Goal: Task Accomplishment & Management: Complete application form

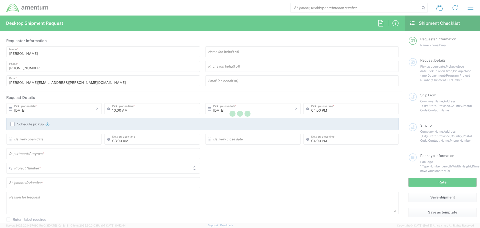
type input "[GEOGRAPHIC_DATA]"
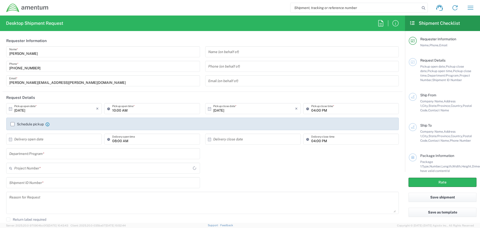
type input "[DOMAIN_NAME]"
click at [469, 7] on icon "button" at bounding box center [471, 8] width 8 height 8
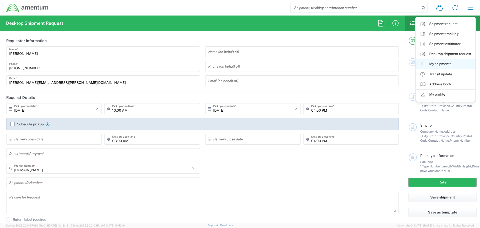
click at [438, 65] on link "My shipments" at bounding box center [446, 64] width 60 height 10
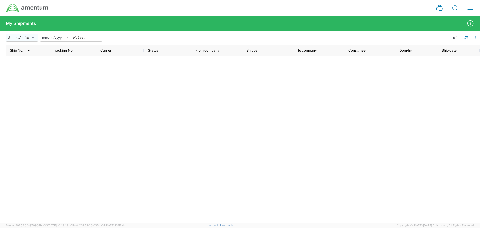
click at [37, 36] on button "Status: Active" at bounding box center [22, 38] width 32 height 8
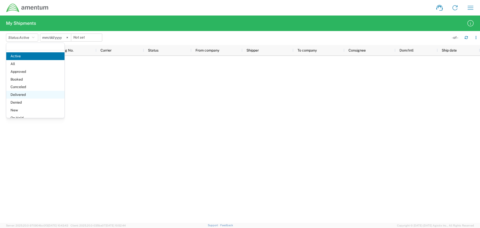
click at [19, 96] on span "Delivered" at bounding box center [35, 95] width 58 height 8
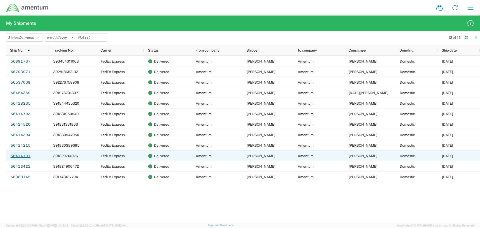
click at [24, 155] on link "56414101" at bounding box center [20, 156] width 21 height 8
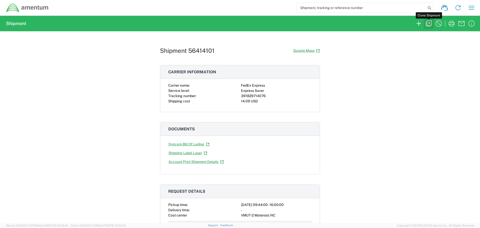
click at [430, 23] on icon "button" at bounding box center [429, 24] width 8 height 8
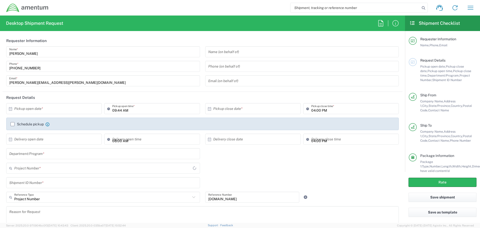
type input "Your Packaging"
click at [62, 113] on input "text" at bounding box center [55, 108] width 82 height 9
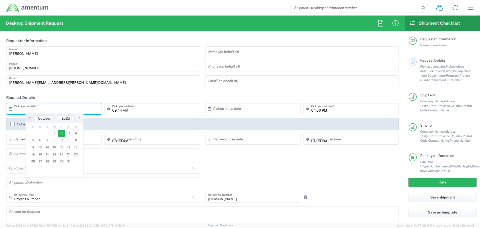
click at [62, 133] on span "2" at bounding box center [61, 133] width 7 height 7
type input "[DATE]"
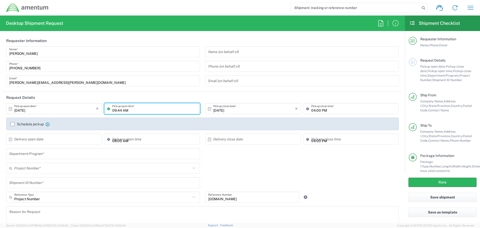
click at [131, 109] on input "09:44 AM" at bounding box center [154, 108] width 85 height 9
type input "10:44 AM"
click at [165, 159] on div "Department/Program *" at bounding box center [103, 153] width 194 height 11
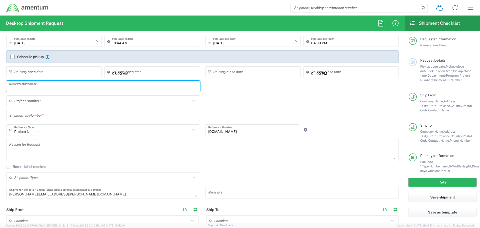
scroll to position [75, 0]
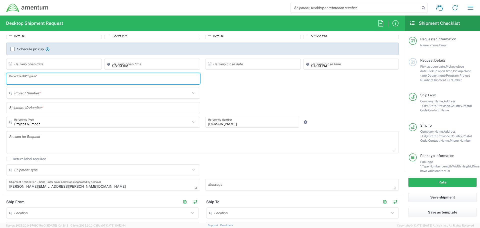
click at [24, 79] on input "text" at bounding box center [103, 78] width 188 height 9
type input "USMC MQ-0 CLS"
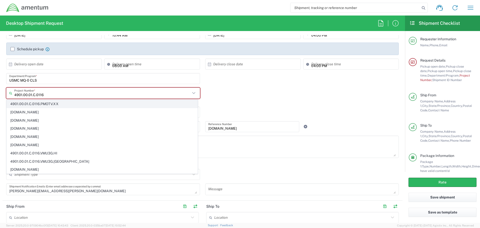
click at [52, 105] on span "4901.00.01.C.0116.PMOTV.XX" at bounding box center [102, 104] width 191 height 8
type input "4901.00.01.C.0116.PMOTV.XX"
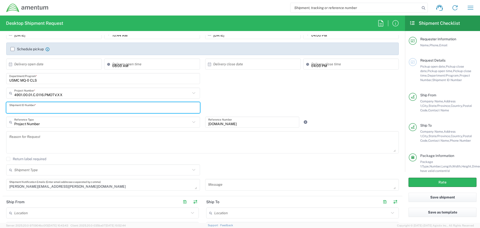
click at [40, 110] on input "text" at bounding box center [103, 107] width 188 height 9
type input "1"
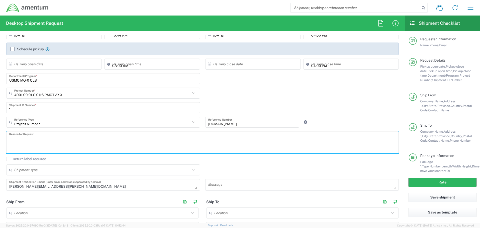
click at [77, 142] on textarea at bounding box center [202, 142] width 387 height 19
click at [279, 107] on div "1 Shipment ID Number *" at bounding box center [203, 109] width 398 height 15
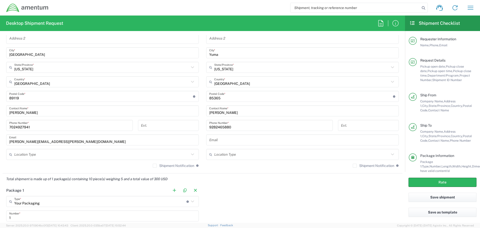
scroll to position [375, 0]
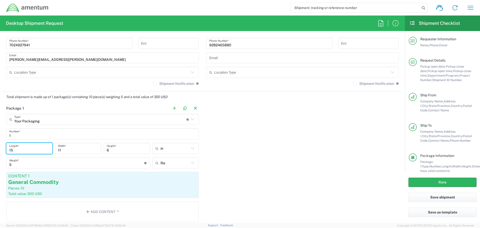
drag, startPoint x: 13, startPoint y: 150, endPoint x: 8, endPoint y: 149, distance: 5.3
click at [8, 149] on div "15 Length *" at bounding box center [29, 148] width 46 height 11
type input "8.75"
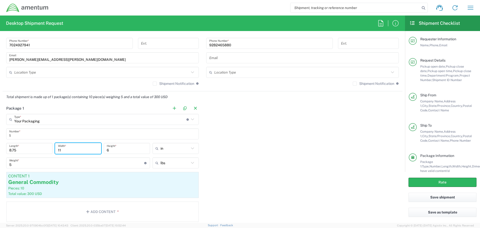
click at [82, 149] on input "11" at bounding box center [78, 148] width 40 height 9
type input "1"
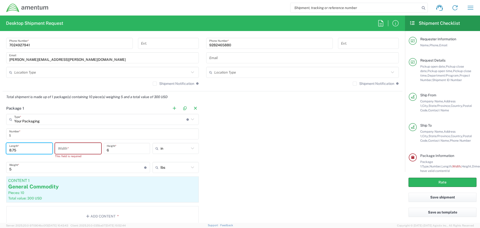
drag, startPoint x: 17, startPoint y: 150, endPoint x: 8, endPoint y: 151, distance: 9.1
click at [8, 151] on div "8.75 Length *" at bounding box center [29, 148] width 46 height 11
type input "11.25"
click at [78, 149] on input "number" at bounding box center [78, 148] width 40 height 9
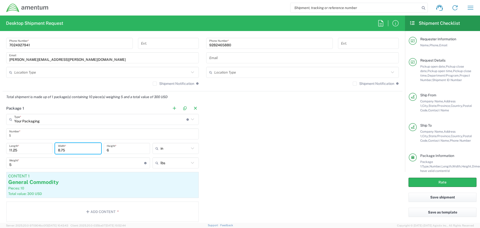
type input "8.75"
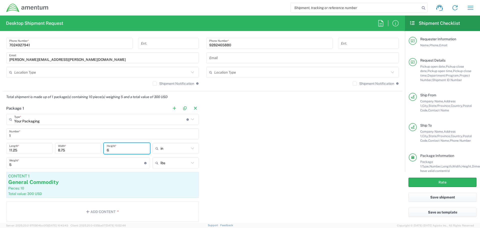
drag, startPoint x: 112, startPoint y: 149, endPoint x: 105, endPoint y: 149, distance: 7.0
click at [105, 149] on div "6 Height *" at bounding box center [127, 148] width 46 height 11
type input "2.75"
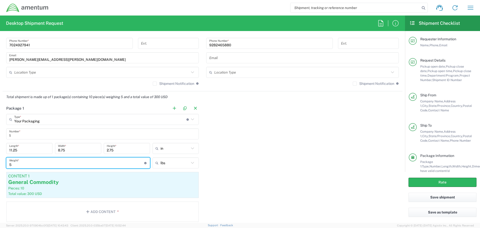
click at [10, 165] on input "5" at bounding box center [76, 163] width 135 height 9
type input "1.5"
click at [46, 185] on div "General Commodity" at bounding box center [102, 182] width 189 height 8
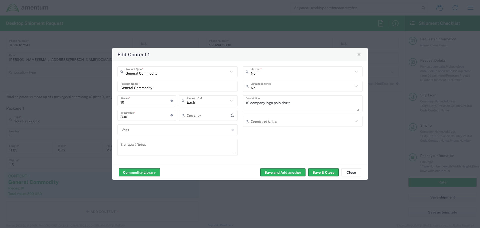
type input "US Dollar"
click at [121, 102] on input "10" at bounding box center [146, 100] width 50 height 9
type input "2"
type input "60"
type input "2"
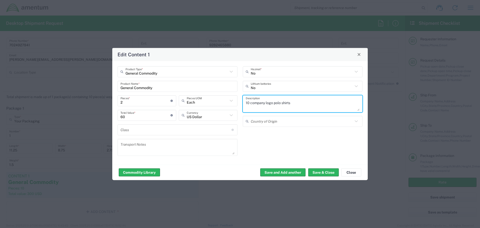
drag, startPoint x: 249, startPoint y: 103, endPoint x: 246, endPoint y: 104, distance: 3.3
click at [246, 104] on textarea "10 company logo polo shirts" at bounding box center [303, 104] width 114 height 14
type textarea "2 company logo polo shirts"
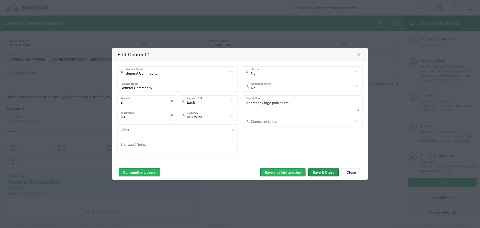
click at [322, 172] on button "Save & Close" at bounding box center [323, 172] width 31 height 8
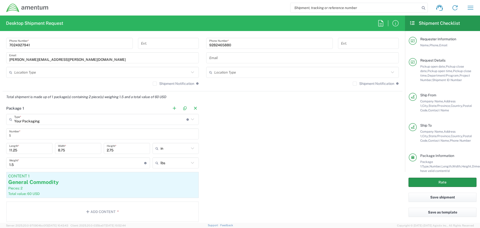
click at [443, 184] on button "Rate" at bounding box center [443, 182] width 68 height 9
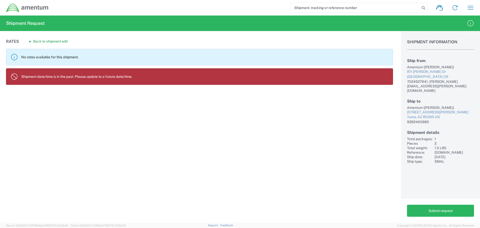
click at [98, 77] on p "Shipment date/time is in the past. Please update to a future date/time." at bounding box center [205, 76] width 368 height 5
click at [47, 42] on button "Back to shipment edit" at bounding box center [48, 41] width 47 height 9
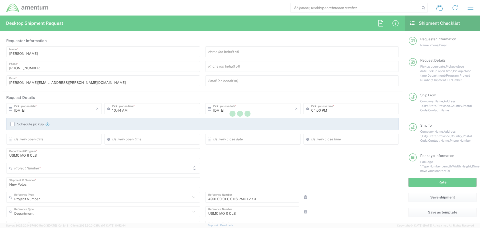
type input "[DOMAIN_NAME]"
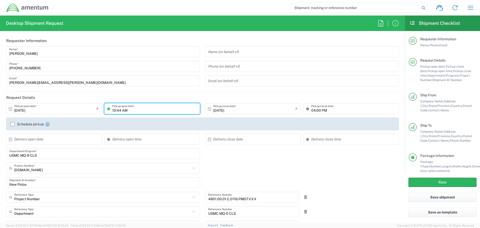
click at [126, 111] on input "10:44 AM" at bounding box center [154, 108] width 85 height 9
type input "11:44 AM"
click at [360, 197] on div "Project Number Reference Type Project Number Account Type Activity ID Airline A…" at bounding box center [203, 199] width 398 height 15
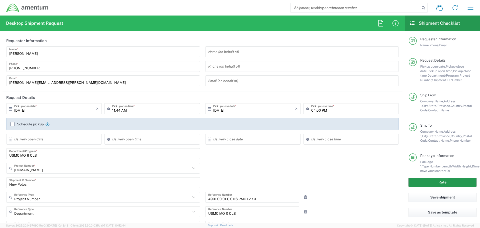
click at [449, 183] on button "Rate" at bounding box center [443, 182] width 68 height 9
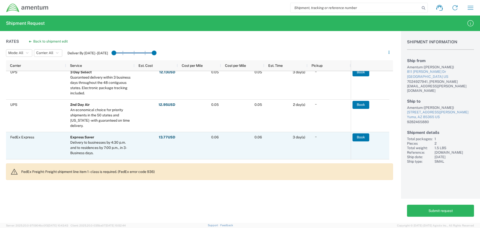
scroll to position [50, 0]
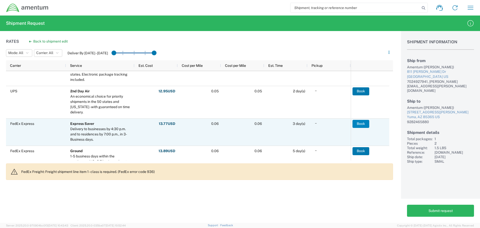
click at [362, 123] on button "Book" at bounding box center [361, 124] width 17 height 8
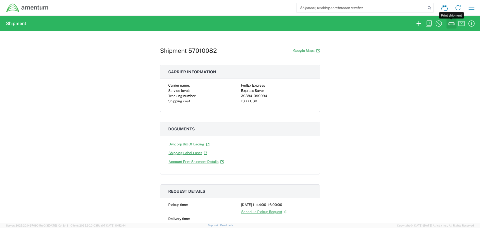
click at [449, 24] on icon "button" at bounding box center [452, 24] width 8 height 8
